Goal: Task Accomplishment & Management: Manage account settings

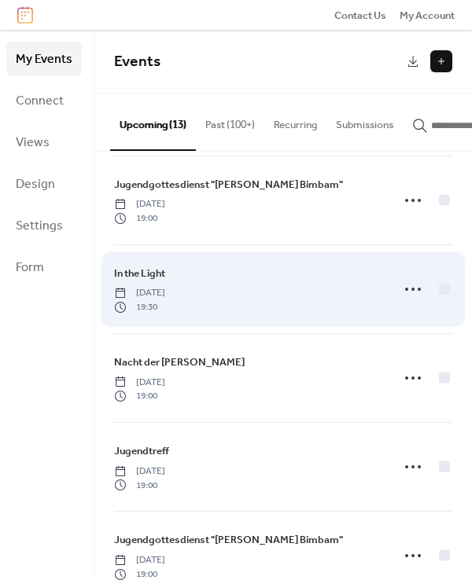
scroll to position [198, 0]
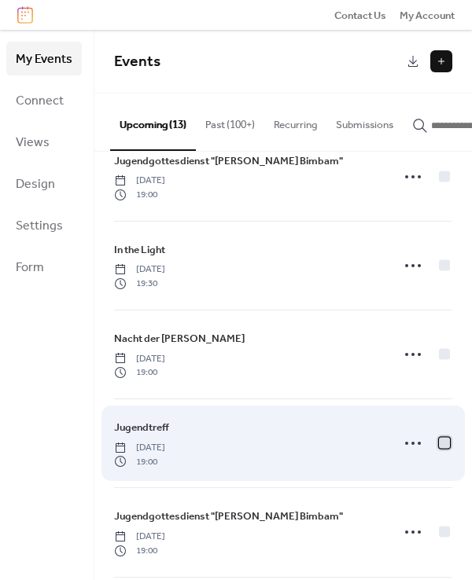
click at [439, 446] on div at bounding box center [444, 443] width 11 height 11
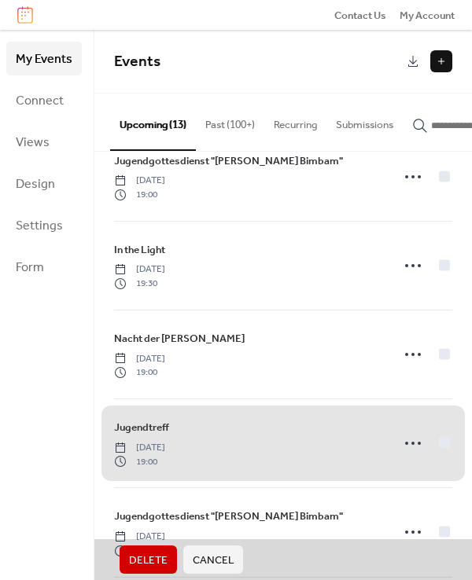
click at [143, 559] on span "Delete" at bounding box center [148, 561] width 39 height 16
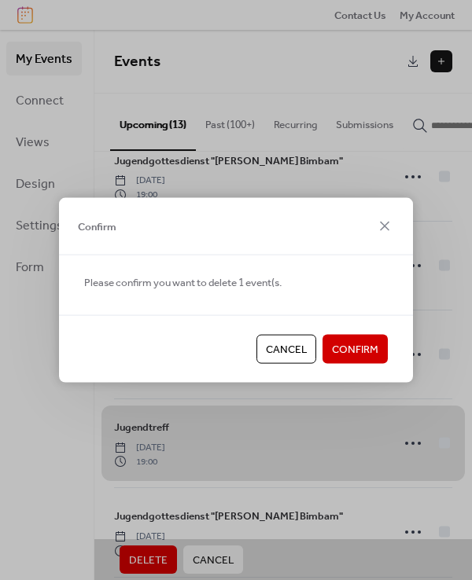
click at [362, 342] on span "Confirm" at bounding box center [355, 350] width 46 height 16
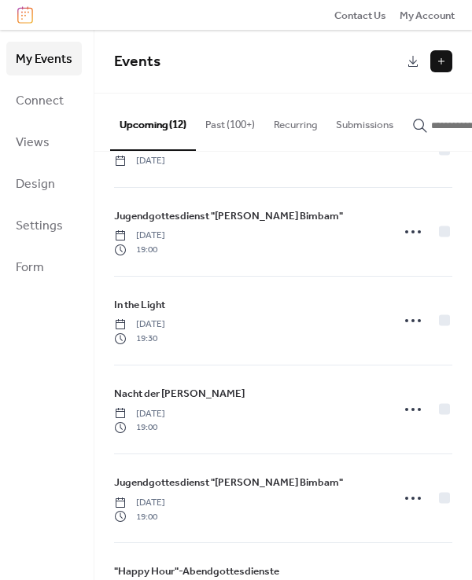
scroll to position [142, 0]
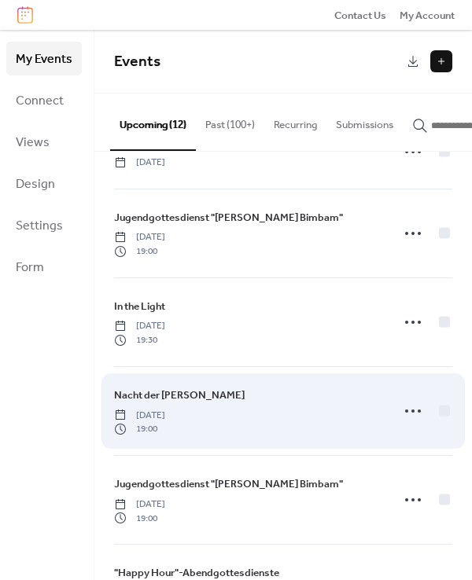
click at [259, 392] on div "Nacht der [PERSON_NAME] [DATE] 19:00" at bounding box center [247, 411] width 267 height 49
click at [407, 412] on icon at bounding box center [412, 411] width 25 height 25
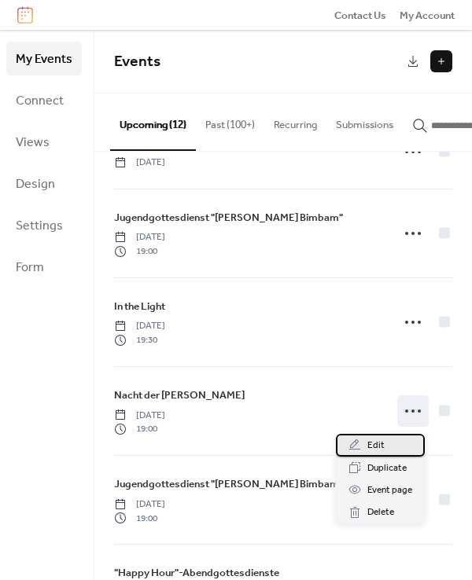
click at [377, 446] on span "Edit" at bounding box center [375, 446] width 17 height 16
